Goal: Task Accomplishment & Management: Manage account settings

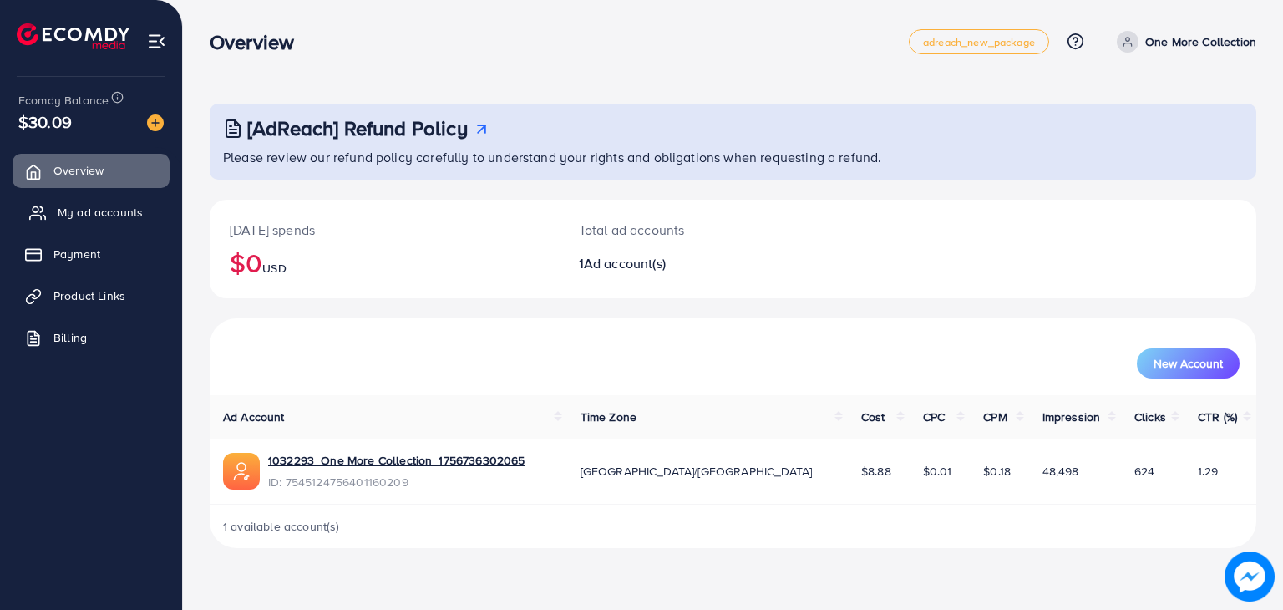
click at [97, 210] on span "My ad accounts" at bounding box center [100, 212] width 85 height 17
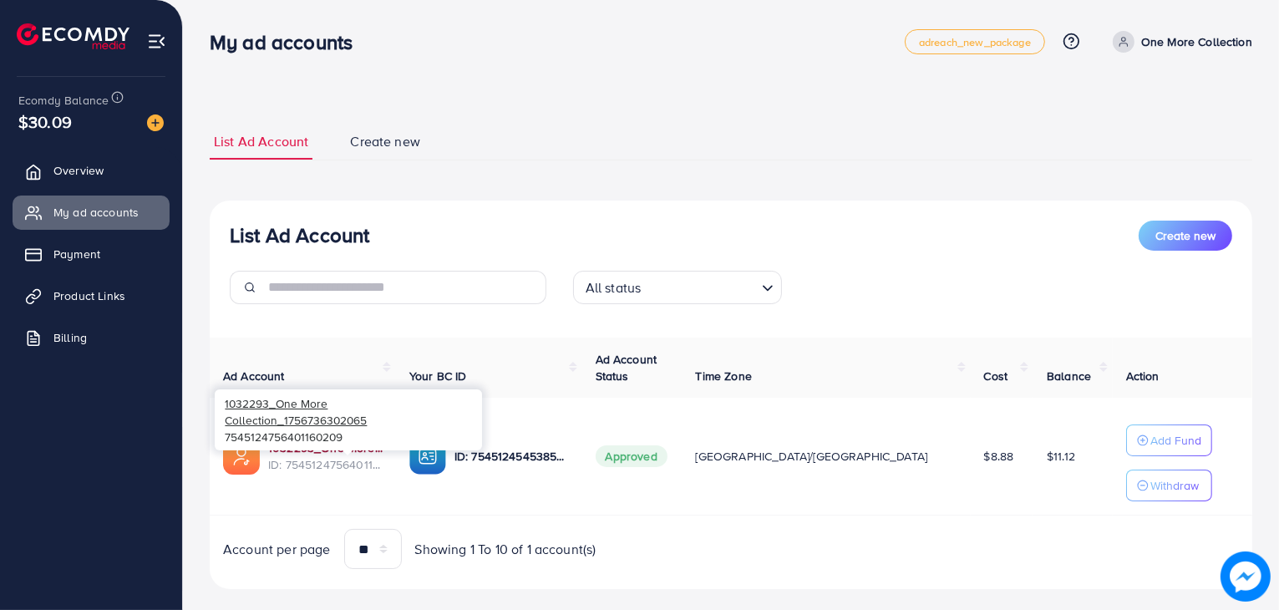
click at [357, 450] on link "1032293_One More Collection_1756736302065" at bounding box center [325, 447] width 114 height 17
click at [358, 449] on link "1032293_One More Collection_1756736302065" at bounding box center [325, 447] width 114 height 17
click at [330, 435] on td "1032293_One More Collection_1756736302065 ID: 7545124756401160209" at bounding box center [303, 457] width 186 height 118
click at [332, 444] on link "1032293_One More Collection_1756736302065" at bounding box center [325, 447] width 114 height 17
click at [134, 286] on link "Product Links" at bounding box center [91, 295] width 157 height 33
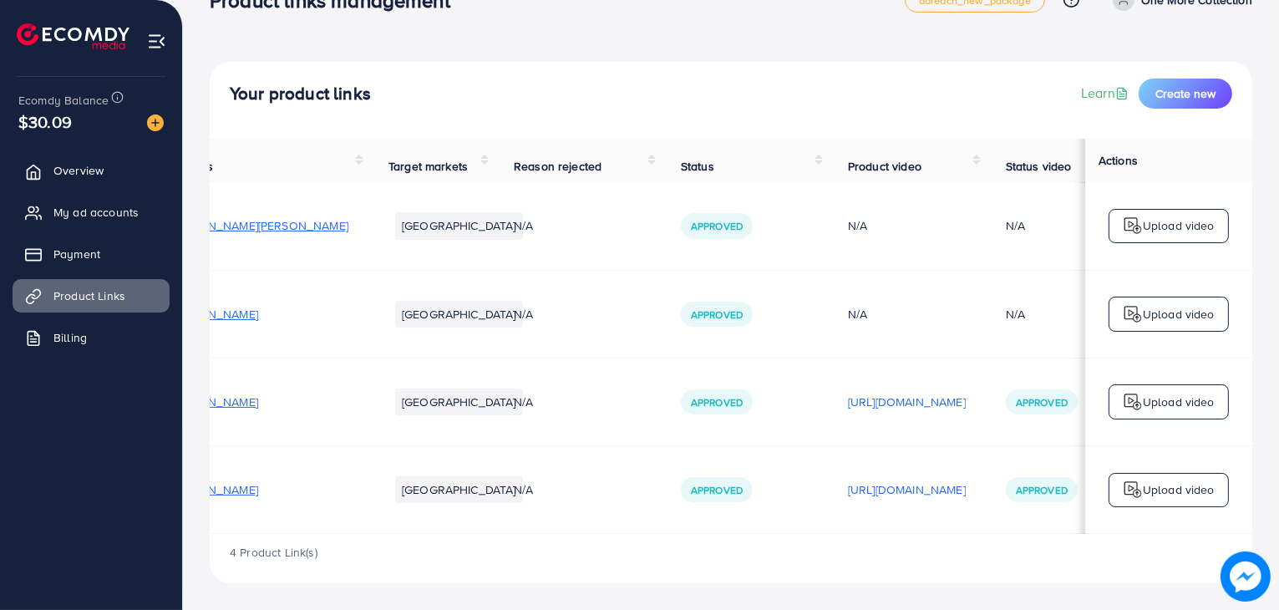
scroll to position [0, 281]
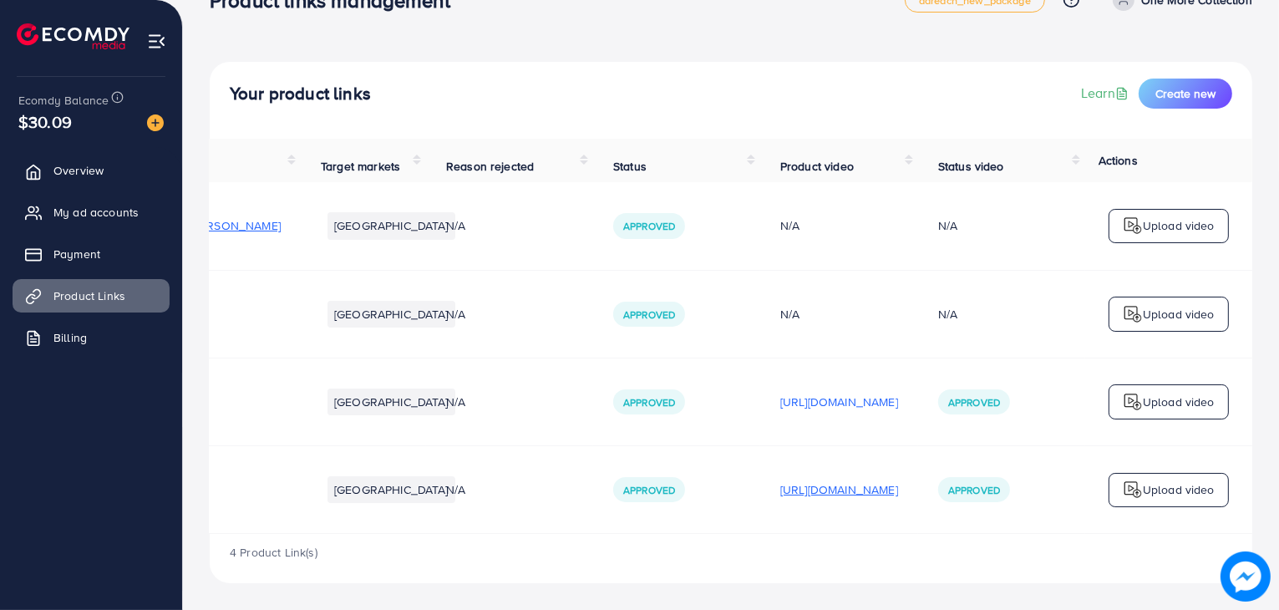
click at [780, 479] on p "[URL][DOMAIN_NAME]" at bounding box center [839, 489] width 118 height 20
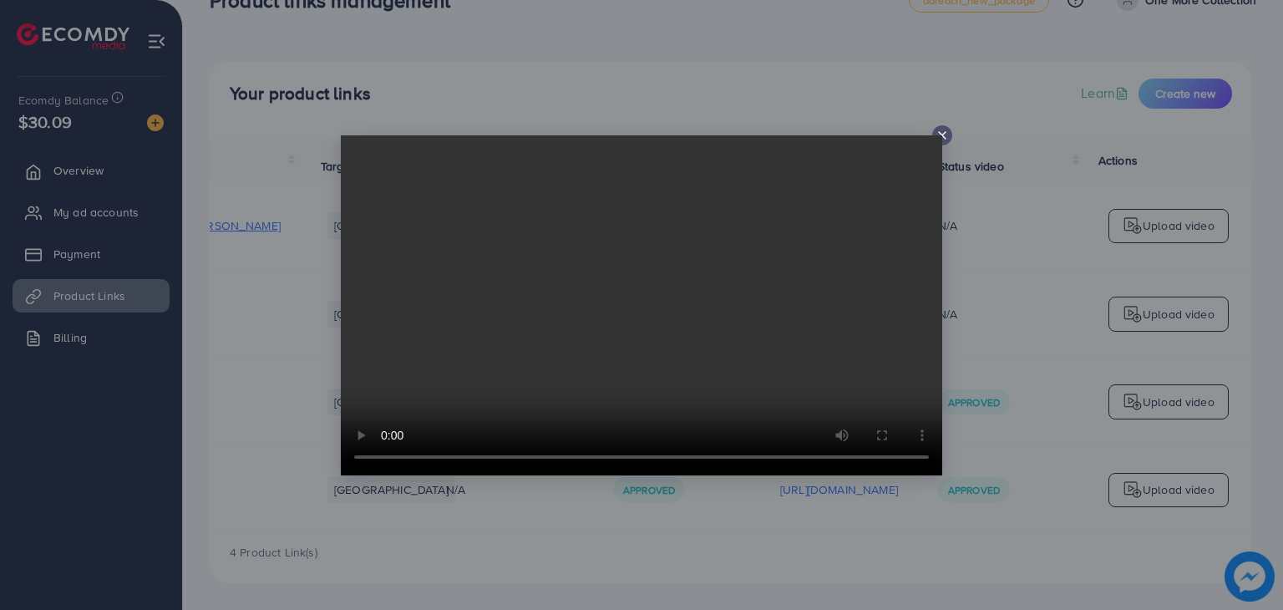
click at [945, 130] on icon at bounding box center [941, 135] width 13 height 13
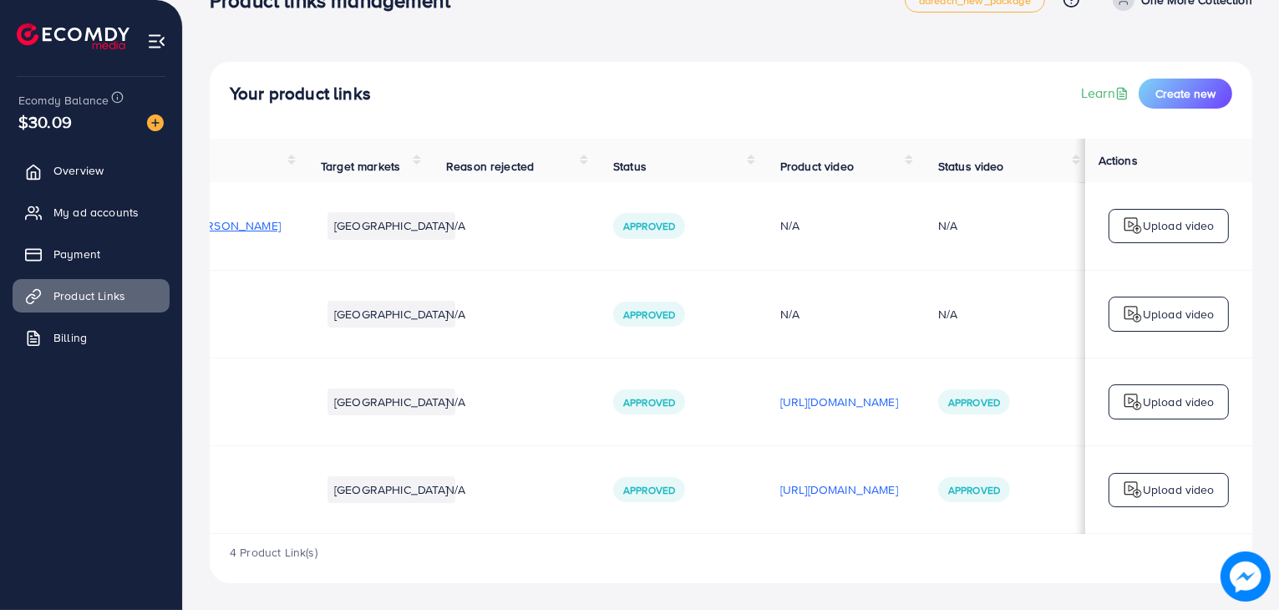
scroll to position [0, 0]
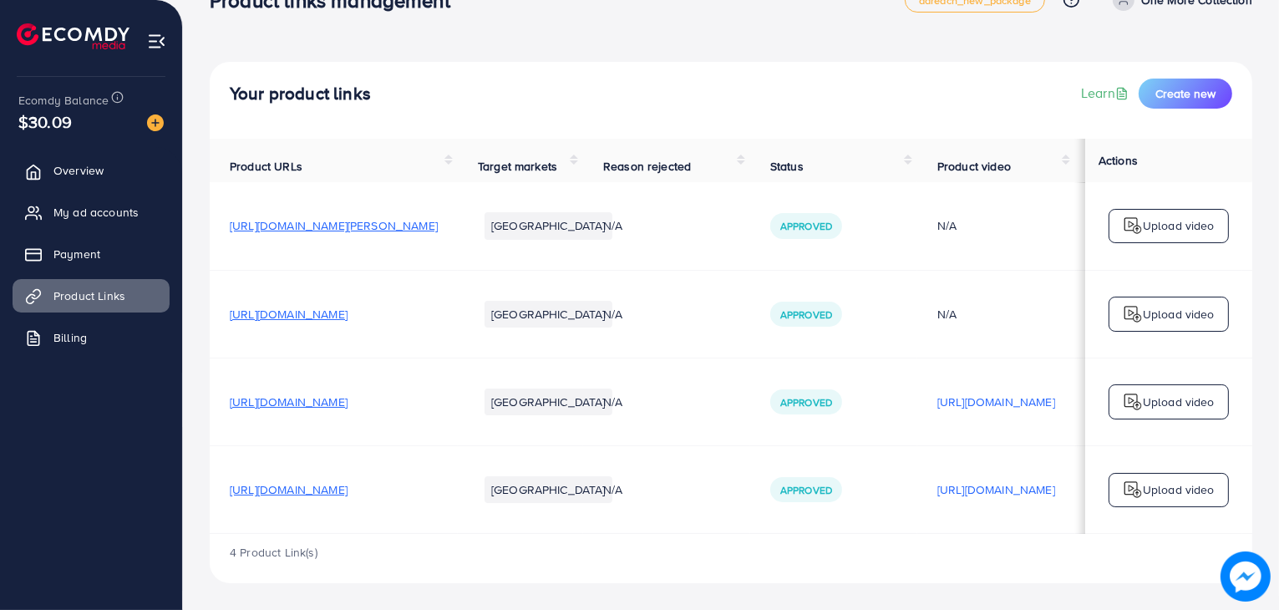
click at [347, 481] on span "[URL][DOMAIN_NAME]" at bounding box center [289, 489] width 118 height 17
